Goal: Task Accomplishment & Management: Complete application form

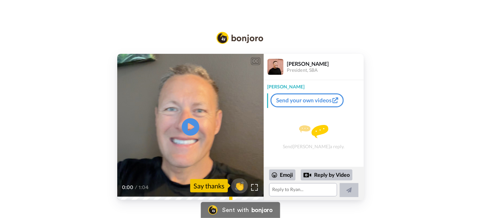
click at [190, 125] on icon "Play/Pause" at bounding box center [191, 127] width 18 height 32
drag, startPoint x: 282, startPoint y: 189, endPoint x: 305, endPoint y: 187, distance: 22.8
click at [282, 189] on textarea at bounding box center [303, 189] width 68 height 13
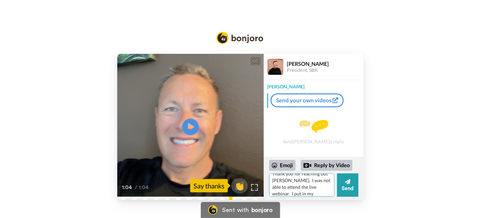
scroll to position [12, 0]
click at [315, 187] on textarea "Thank you for reaching out Ryan. I was not able to attend the live webinar. I p…" at bounding box center [301, 185] width 65 height 23
click at [313, 195] on textarea "Thank you for reaching out Ryan. I was not able to attend the live webinar. I p…" at bounding box center [301, 185] width 65 height 23
click at [278, 194] on textarea "Thank you for reaching out Ryan. I was not able to attend the live webinar. I p…" at bounding box center [301, 185] width 65 height 23
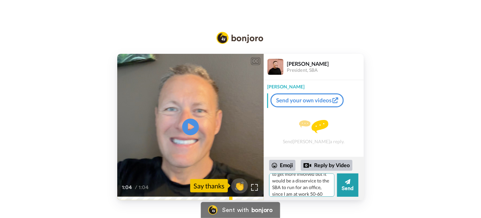
scroll to position [62, 0]
click at [326, 192] on textarea "Thank you for reaching out Ryan. I was not able to attend the live webinar. I p…" at bounding box center [301, 185] width 65 height 23
click at [277, 192] on textarea "Thank you for reaching out Ryan. I was not able to attend the live webinar. I p…" at bounding box center [301, 185] width 65 height 23
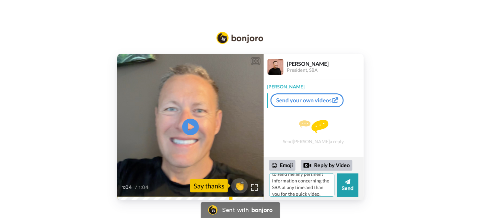
click at [298, 189] on textarea "Thank you for reaching out Ryan. I was not able to attend the live webinar. I p…" at bounding box center [301, 185] width 65 height 23
type textarea "Thank you for reaching out Ryan. I was not able to attend the live webinar. I p…"
click at [347, 186] on button "Send" at bounding box center [347, 185] width 21 height 23
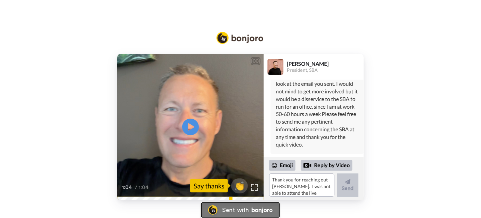
scroll to position [76, 0]
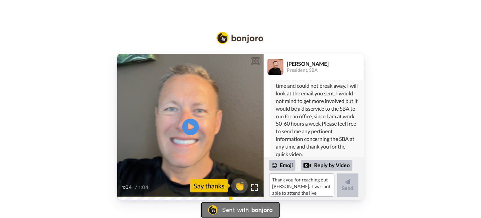
click at [233, 210] on div "Sent with" at bounding box center [235, 210] width 27 height 6
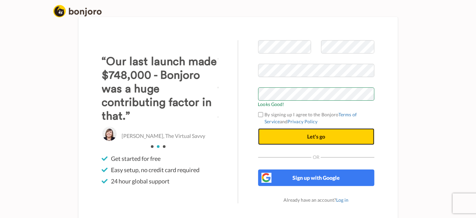
click at [311, 136] on span "Let's go" at bounding box center [316, 136] width 18 height 6
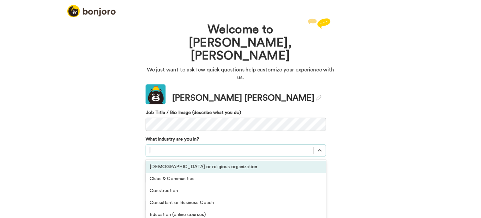
scroll to position [23, 0]
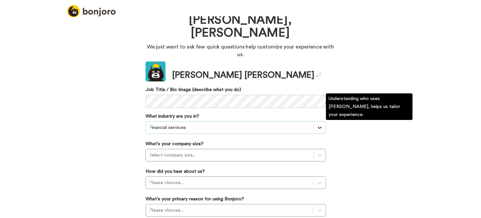
click at [318, 124] on icon at bounding box center [319, 127] width 7 height 7
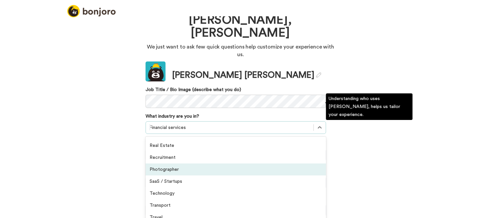
scroll to position [154, 0]
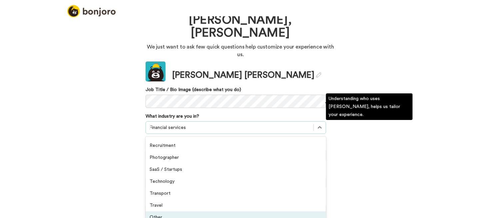
click at [233, 212] on div "Other" at bounding box center [235, 218] width 180 height 12
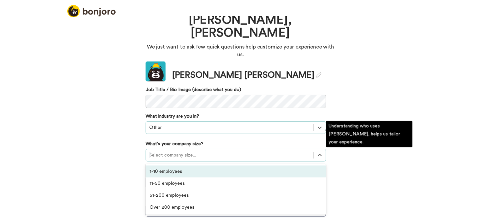
click at [249, 151] on div at bounding box center [229, 155] width 161 height 8
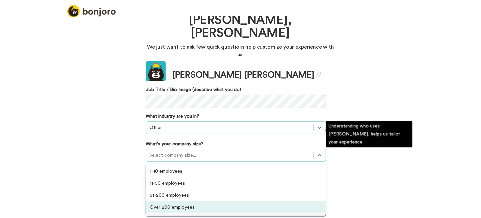
click at [228, 202] on div "Over 200 employees" at bounding box center [235, 208] width 180 height 12
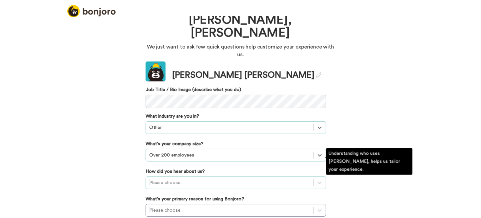
scroll to position [75, 0]
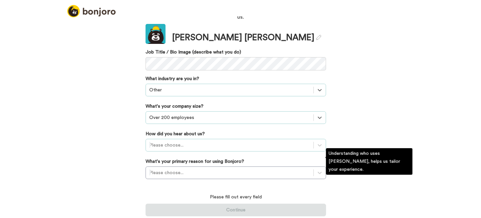
click at [255, 152] on div "Please choose..." at bounding box center [235, 145] width 180 height 13
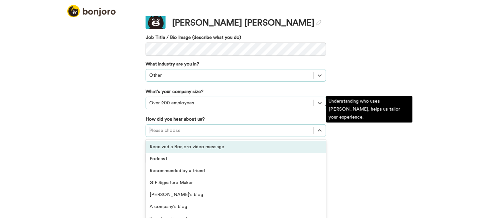
click at [257, 141] on div "Received a Bonjoro video message" at bounding box center [235, 147] width 180 height 12
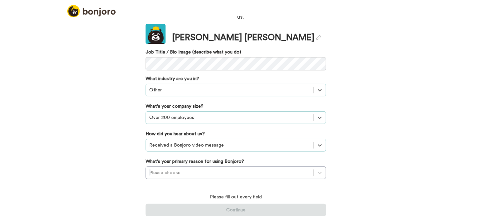
scroll to position [39, 0]
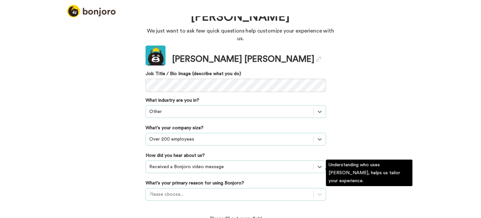
click at [243, 188] on div "Please choose..." at bounding box center [235, 194] width 180 height 13
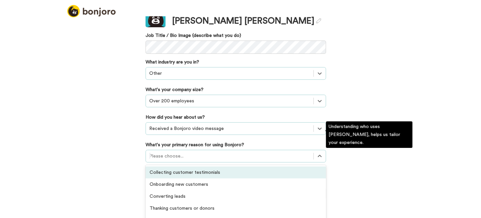
click at [238, 167] on div "Collecting customer testimonials" at bounding box center [235, 173] width 180 height 12
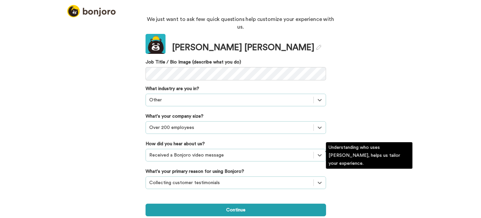
scroll to position [29, 0]
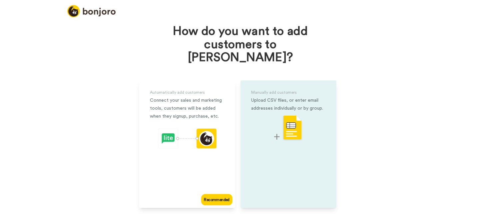
scroll to position [33, 0]
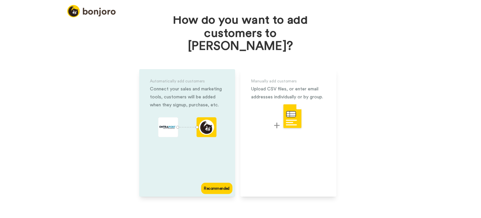
drag, startPoint x: 188, startPoint y: 132, endPoint x: 193, endPoint y: 131, distance: 5.0
click at [188, 132] on div "Automatically add customers Connect your sales and marketing tools, customers w…" at bounding box center [187, 133] width 96 height 128
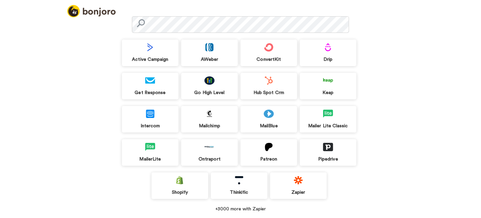
scroll to position [65, 0]
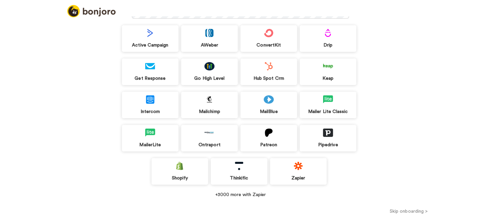
click at [404, 210] on button "Skip onboarding >" at bounding box center [409, 211] width 144 height 7
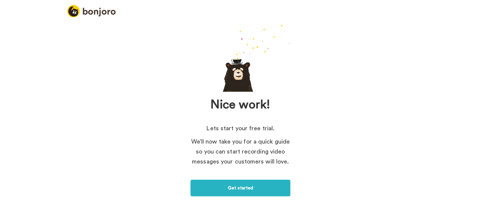
scroll to position [34, 0]
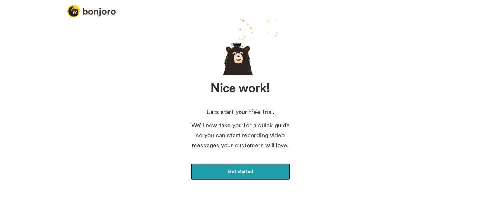
click at [234, 174] on link "Get started" at bounding box center [240, 172] width 100 height 17
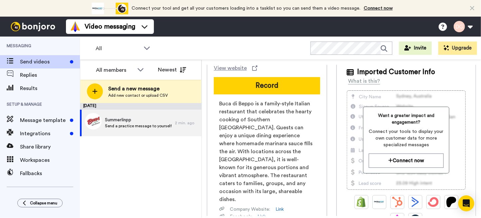
scroll to position [67, 0]
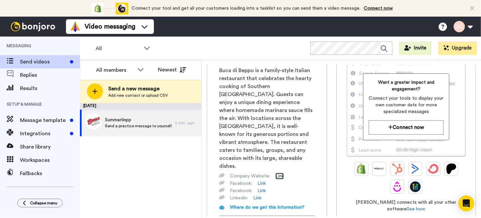
click at [279, 173] on link "Link" at bounding box center [279, 176] width 8 height 7
click at [278, 173] on link "Link" at bounding box center [279, 176] width 8 height 7
click at [238, 173] on span "Company Website :" at bounding box center [250, 176] width 40 height 7
click at [222, 174] on icon at bounding box center [221, 176] width 5 height 4
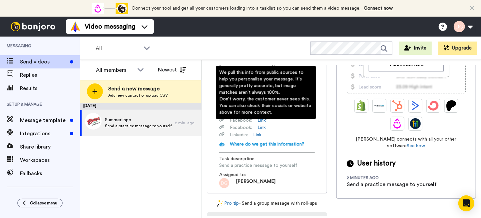
scroll to position [133, 0]
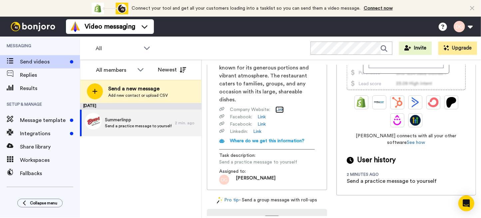
click at [280, 107] on link "Link" at bounding box center [279, 110] width 8 height 7
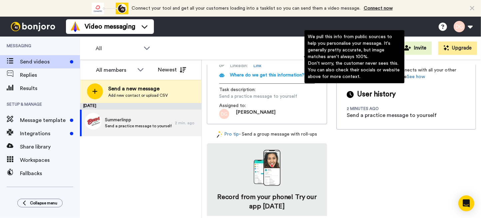
scroll to position [203, 0]
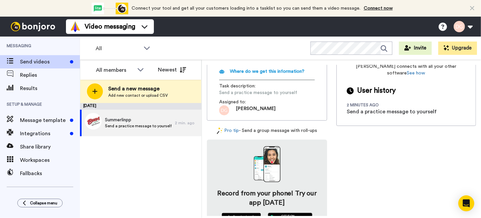
click at [243, 213] on img at bounding box center [241, 219] width 40 height 13
